Goal: Obtain resource: Download file/media

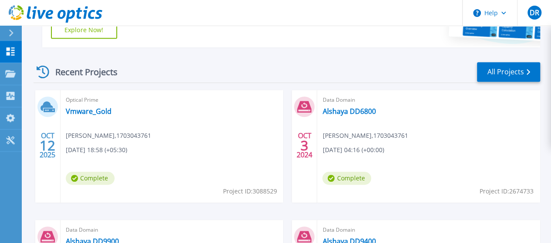
scroll to position [222, 0]
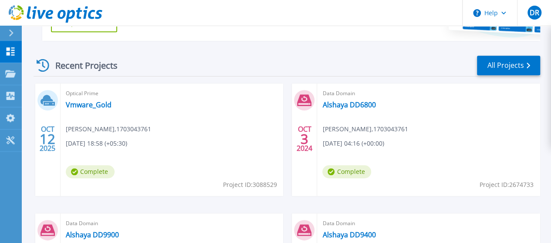
click at [144, 128] on span "Dinesh Reddy Mulinti , 1703043761" at bounding box center [108, 130] width 85 height 10
click at [96, 108] on link "Vmware_Gold" at bounding box center [89, 105] width 46 height 9
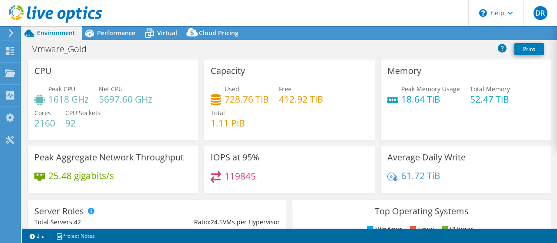
select select "USD"
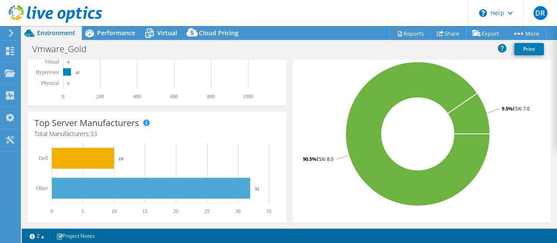
scroll to position [197, 0]
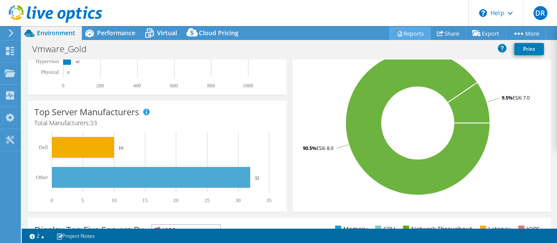
click at [405, 37] on link "Reports" at bounding box center [410, 33] width 42 height 13
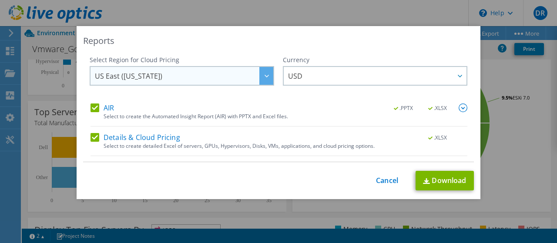
click at [263, 79] on div at bounding box center [267, 76] width 14 height 18
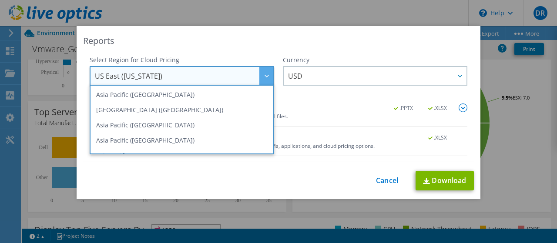
click at [262, 76] on div at bounding box center [267, 76] width 14 height 18
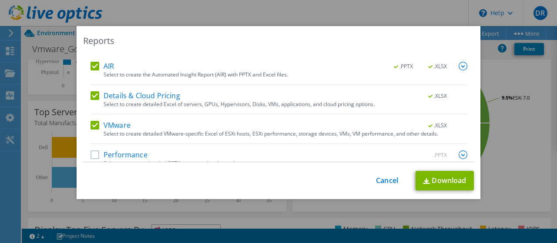
scroll to position [41, 0]
click at [91, 92] on label "Details & Cloud Pricing" at bounding box center [136, 96] width 90 height 9
click at [0, 0] on input "Details & Cloud Pricing" at bounding box center [0, 0] width 0 height 0
click at [91, 72] on div "AIR .PPTX .XLSX" at bounding box center [279, 68] width 377 height 10
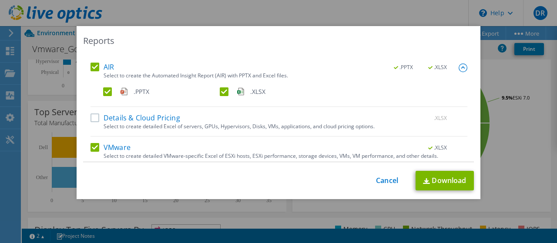
click at [91, 68] on label "AIR" at bounding box center [103, 67] width 24 height 9
click at [0, 0] on input "AIR" at bounding box center [0, 0] width 0 height 0
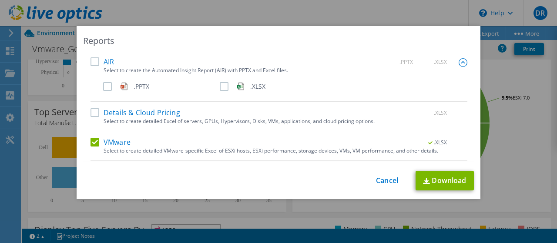
scroll to position [0, 0]
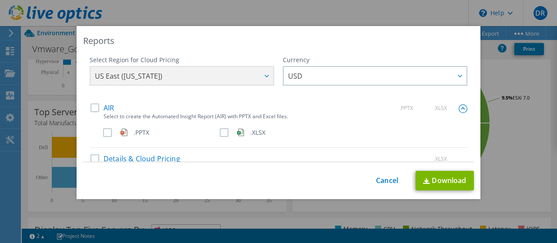
click at [269, 78] on div "Select Region for Cloud Pricing Asia Pacific ([GEOGRAPHIC_DATA]) [GEOGRAPHIC_DA…" at bounding box center [279, 80] width 378 height 48
click at [261, 78] on div "US East ([US_STATE]) [GEOGRAPHIC_DATA] ([GEOGRAPHIC_DATA]) [GEOGRAPHIC_DATA] ([…" at bounding box center [182, 77] width 185 height 22
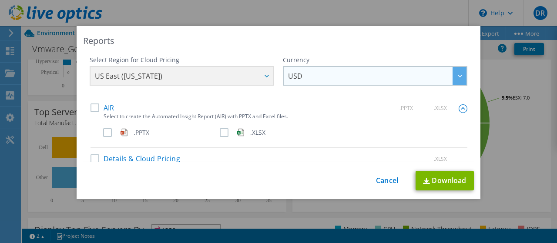
click at [306, 78] on span "USD" at bounding box center [377, 76] width 179 height 18
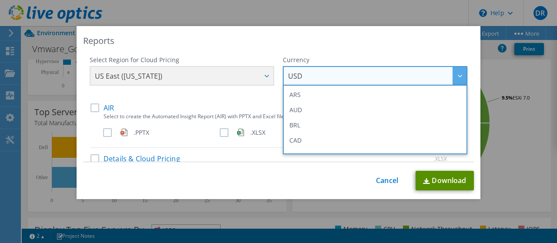
click at [418, 180] on link "Download" at bounding box center [445, 181] width 58 height 20
